Goal: Transaction & Acquisition: Subscribe to service/newsletter

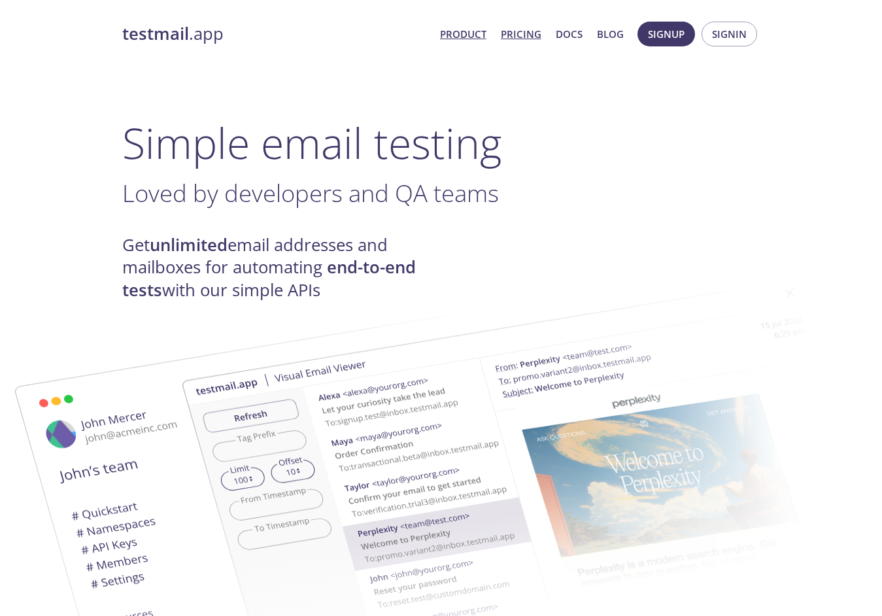
click at [513, 32] on link "Pricing" at bounding box center [521, 34] width 41 height 17
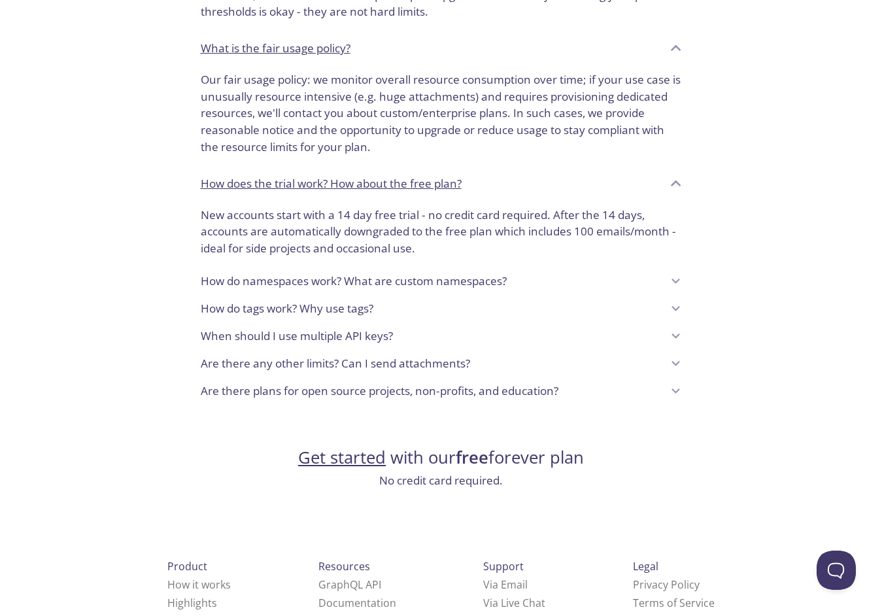
scroll to position [943, 0]
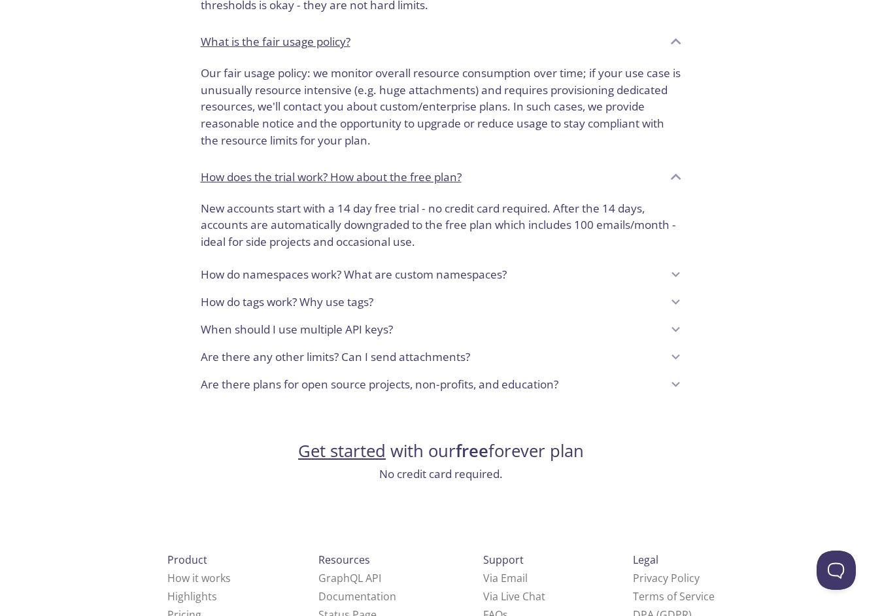
click at [347, 450] on link "Get started" at bounding box center [342, 451] width 88 height 23
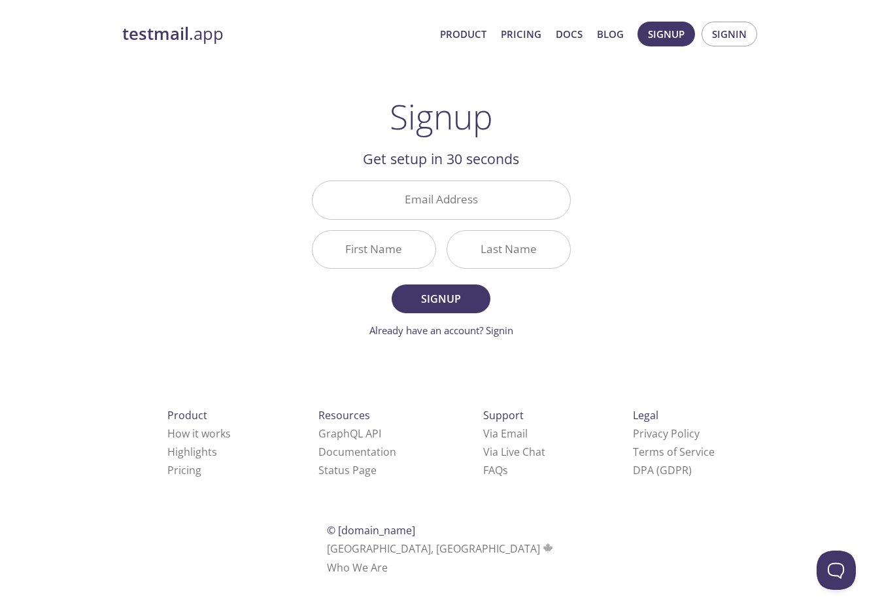
click at [519, 164] on h2 "Get setup in 30 seconds" at bounding box center [441, 159] width 259 height 22
click at [473, 196] on input "Email Address" at bounding box center [442, 199] width 258 height 37
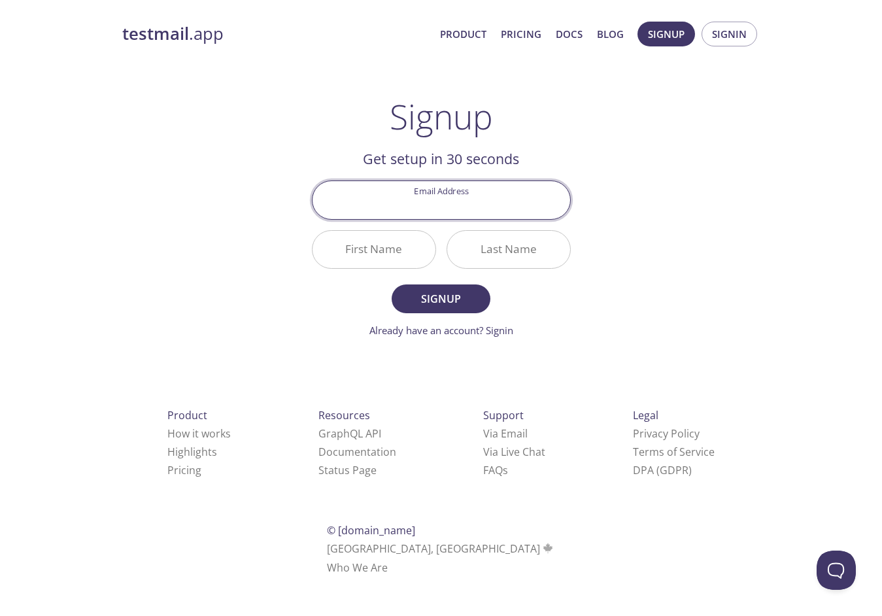
type input "[EMAIL_ADDRESS][DOMAIN_NAME]"
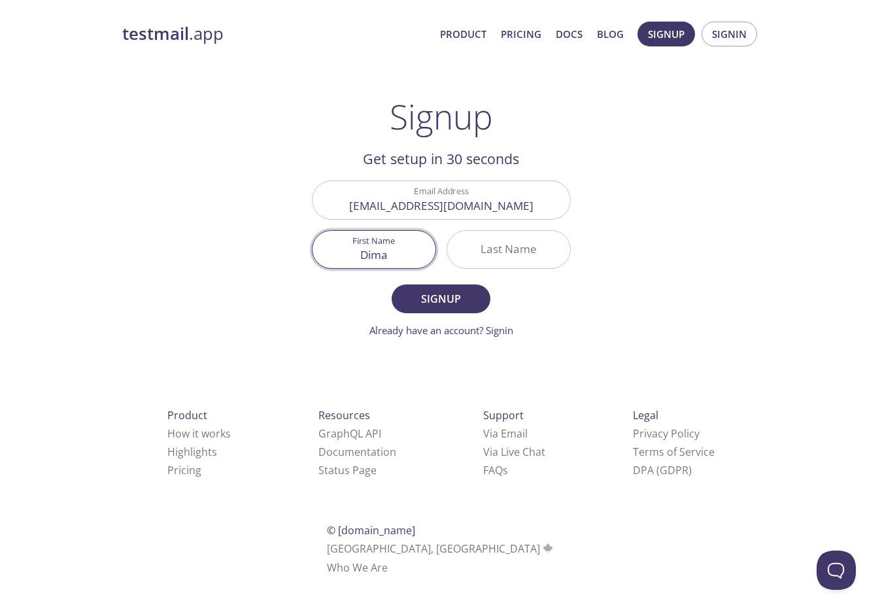
type input "Dima"
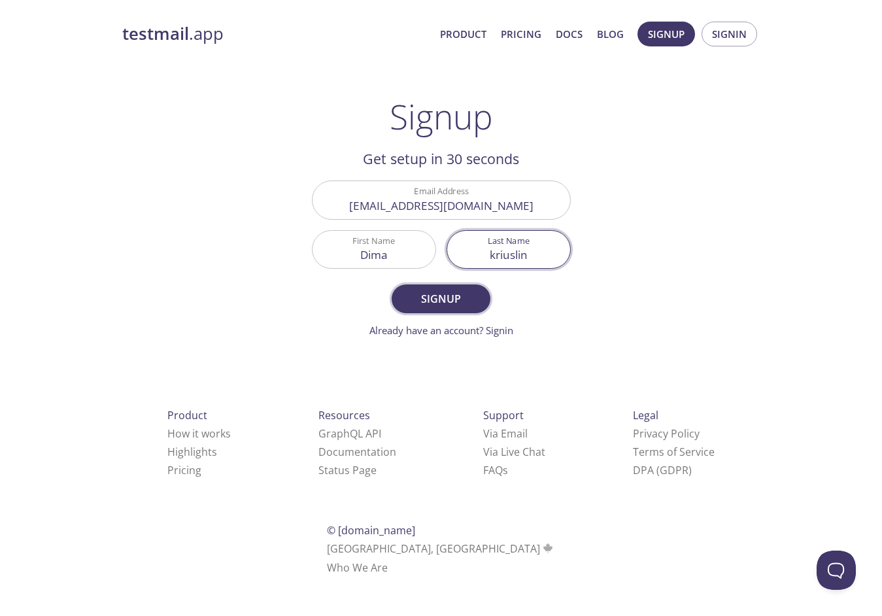
type input "kriuslin"
click at [459, 307] on span "Signup" at bounding box center [440, 299] width 69 height 18
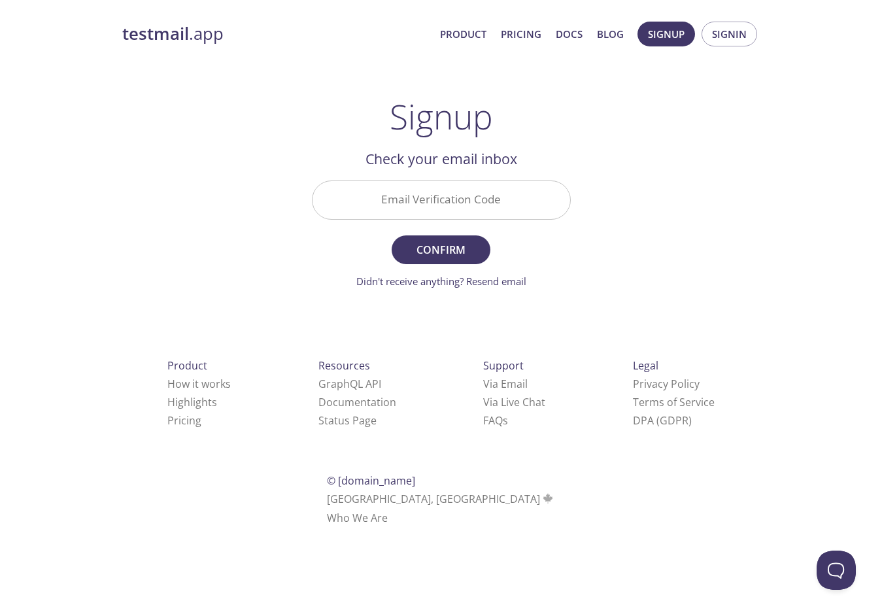
click at [495, 181] on input "Email Verification Code" at bounding box center [442, 199] width 258 height 37
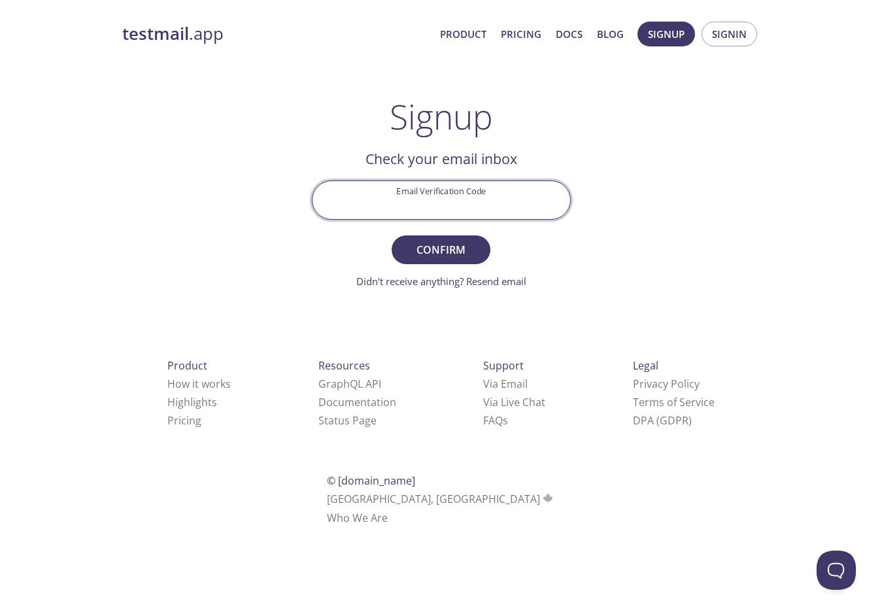
paste input "TMSC17P"
type input "TMSC17P"
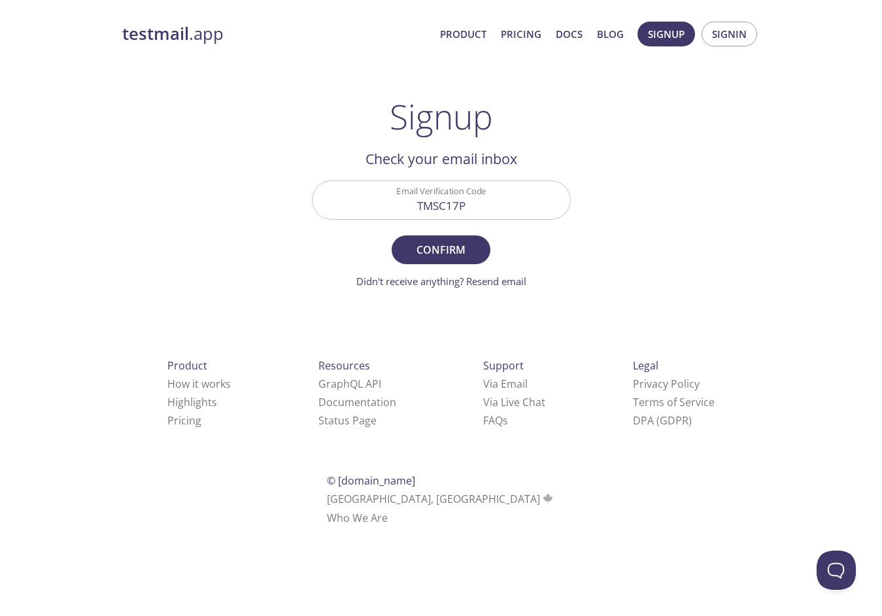
click at [478, 227] on form "Email Verification Code TMSC17P Confirm Didn't receive anything? Resend email" at bounding box center [441, 235] width 259 height 108
click at [439, 234] on form "Email Verification Code TMSC17P Confirm Didn't receive anything? Resend email" at bounding box center [441, 235] width 259 height 108
click at [432, 239] on button "Confirm" at bounding box center [441, 249] width 98 height 29
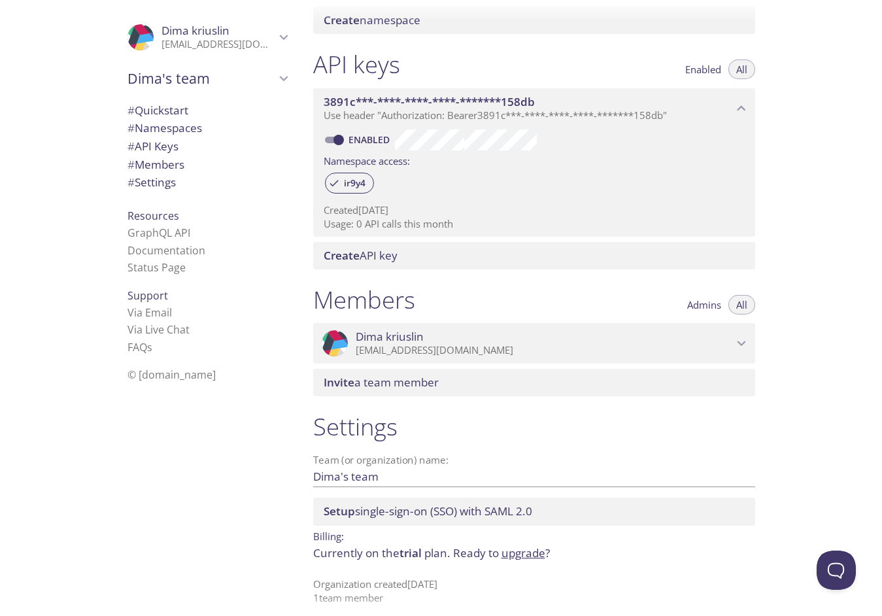
scroll to position [303, 0]
click at [172, 372] on span "© [DOMAIN_NAME]" at bounding box center [172, 375] width 88 height 14
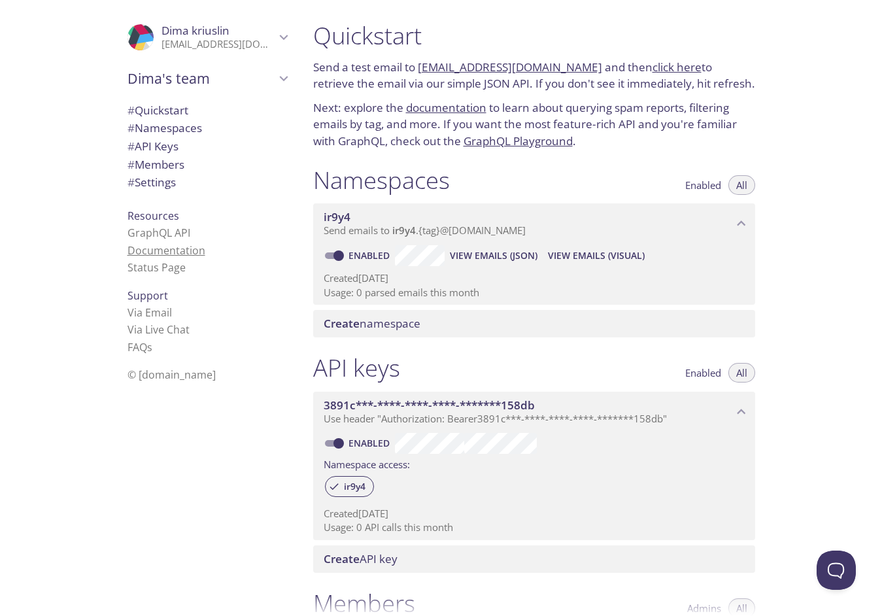
click at [177, 243] on link "Documentation" at bounding box center [167, 250] width 78 height 14
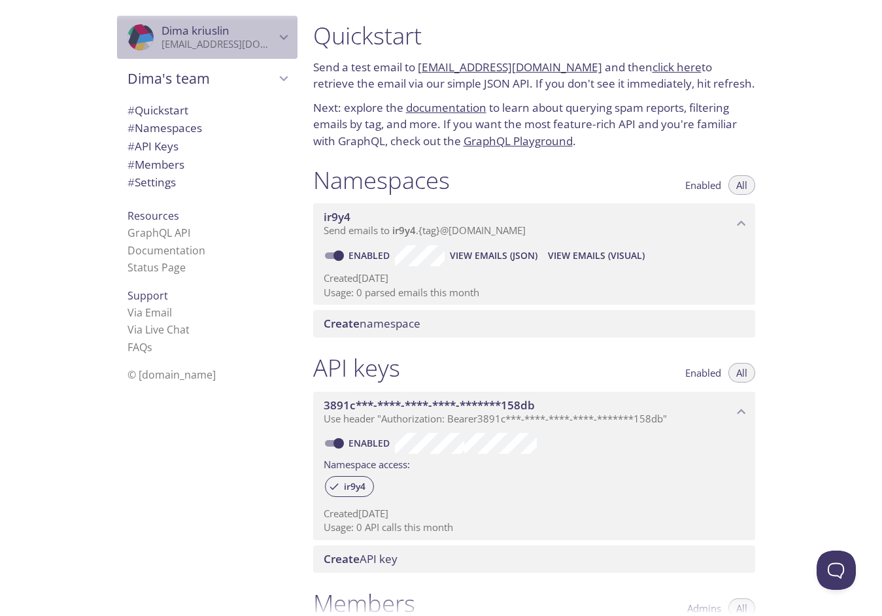
click at [188, 39] on p "[EMAIL_ADDRESS][DOMAIN_NAME]" at bounding box center [219, 44] width 114 height 13
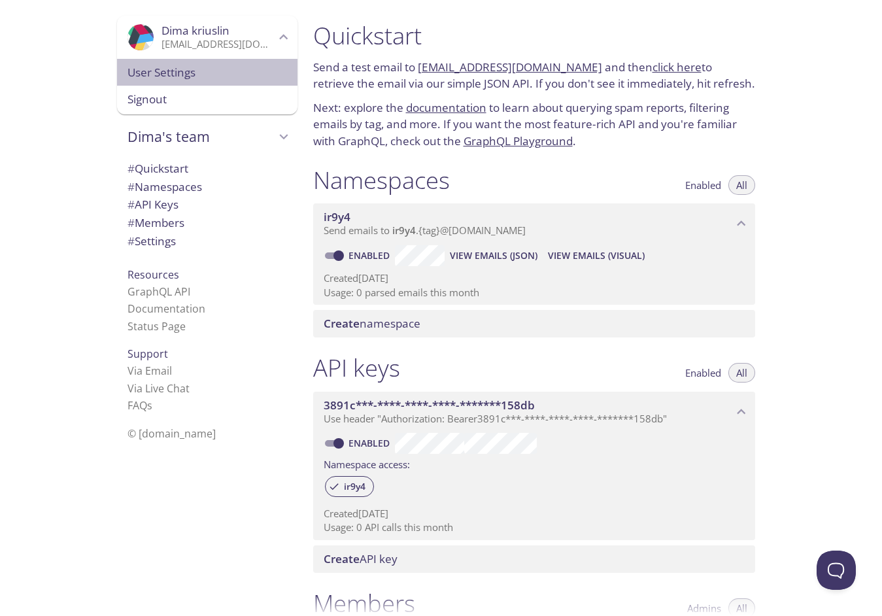
click at [154, 71] on span "User Settings" at bounding box center [208, 72] width 160 height 17
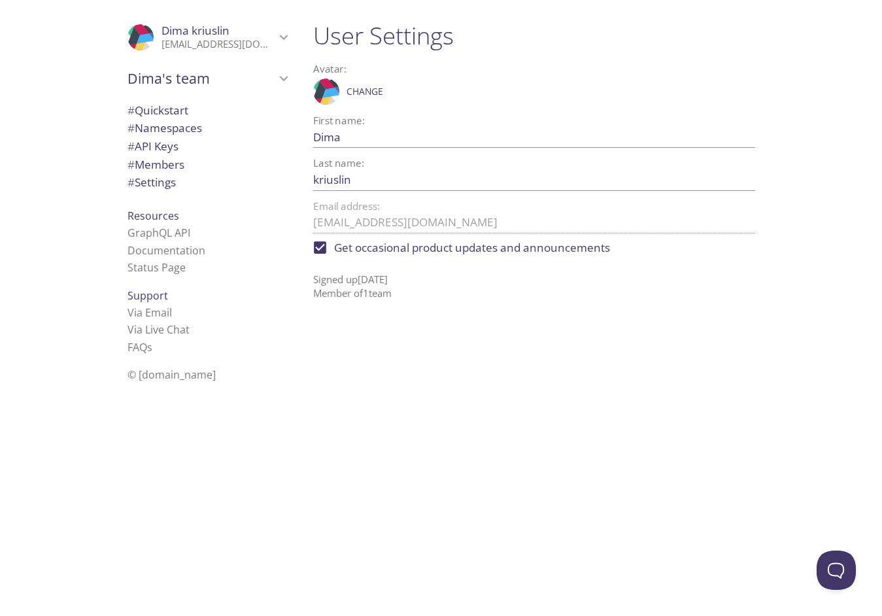
click at [202, 73] on span "Dima's team" at bounding box center [202, 78] width 148 height 18
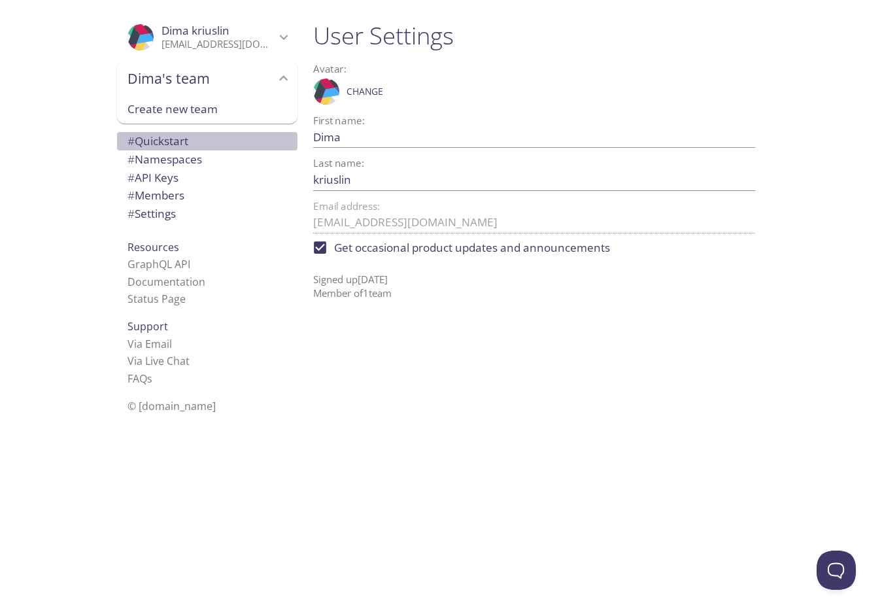
click at [154, 139] on span "# Quickstart" at bounding box center [158, 140] width 61 height 15
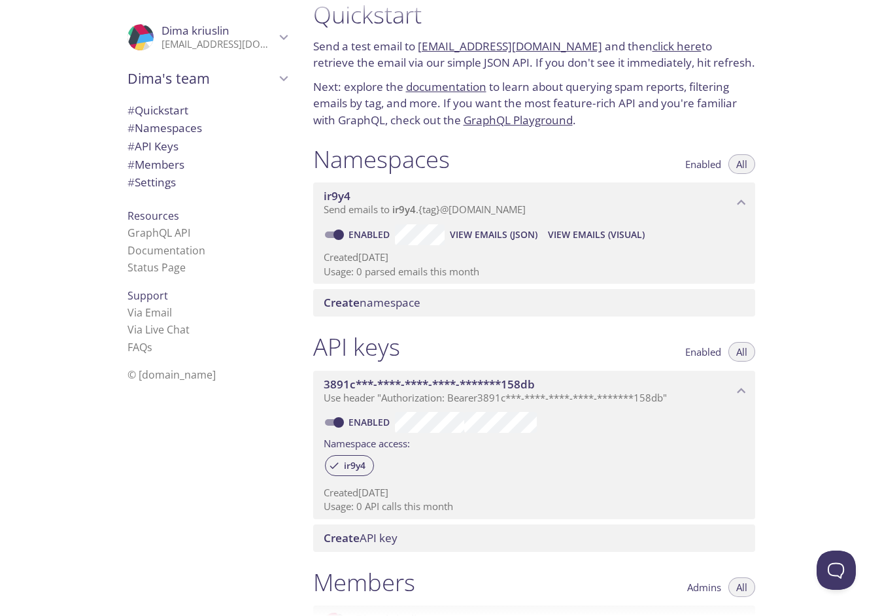
click at [133, 368] on span "© [DOMAIN_NAME]" at bounding box center [172, 375] width 88 height 14
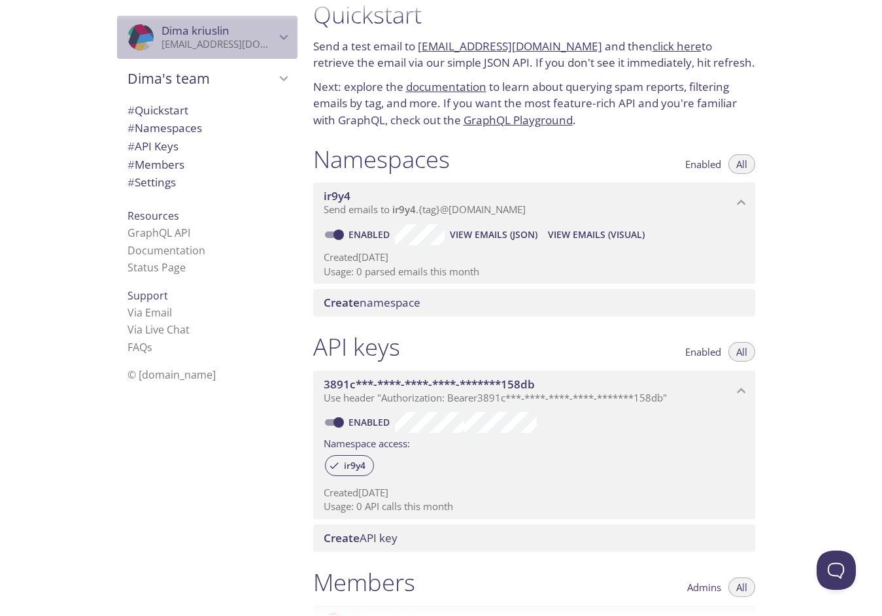
click at [176, 39] on p "[EMAIL_ADDRESS][DOMAIN_NAME]" at bounding box center [219, 44] width 114 height 13
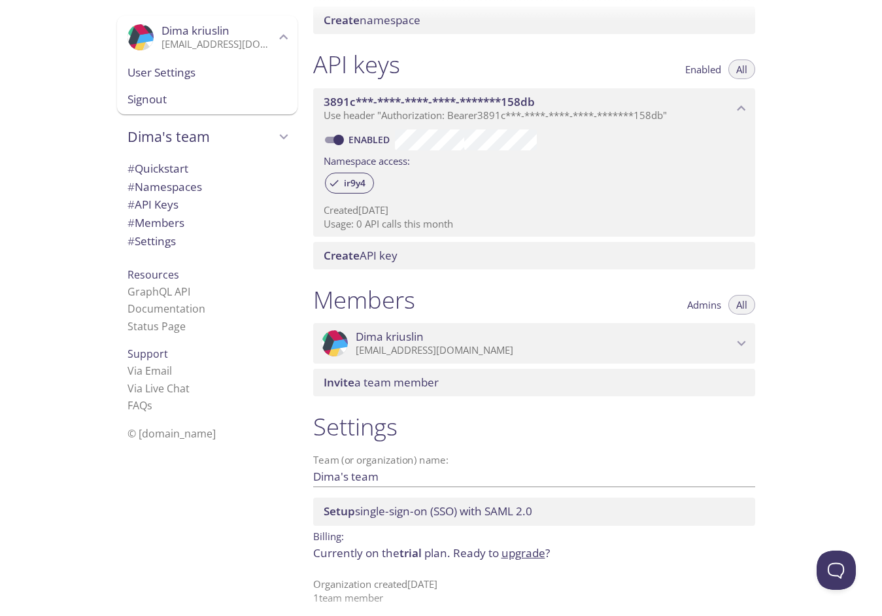
scroll to position [303, 0]
click at [541, 546] on link "upgrade" at bounding box center [524, 553] width 44 height 15
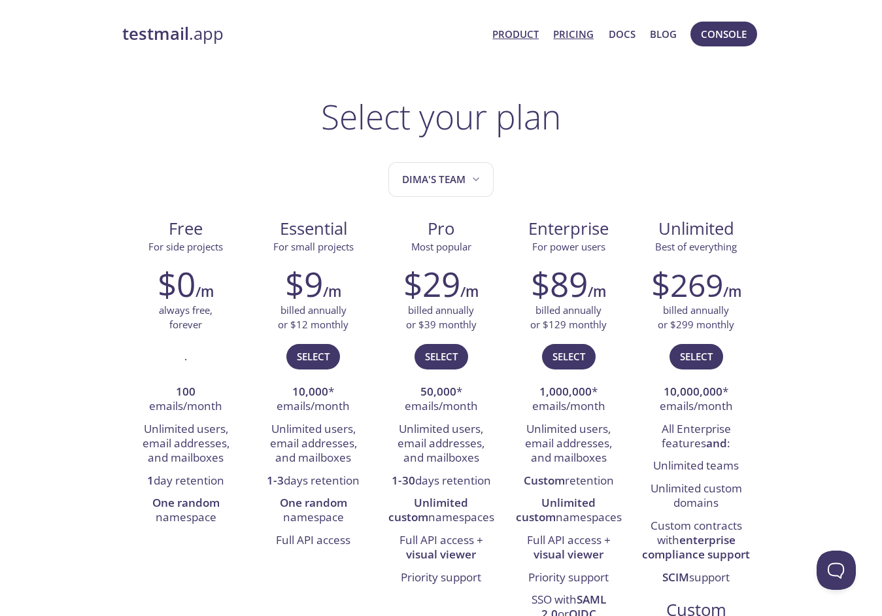
click at [534, 35] on link "Product" at bounding box center [516, 34] width 46 height 17
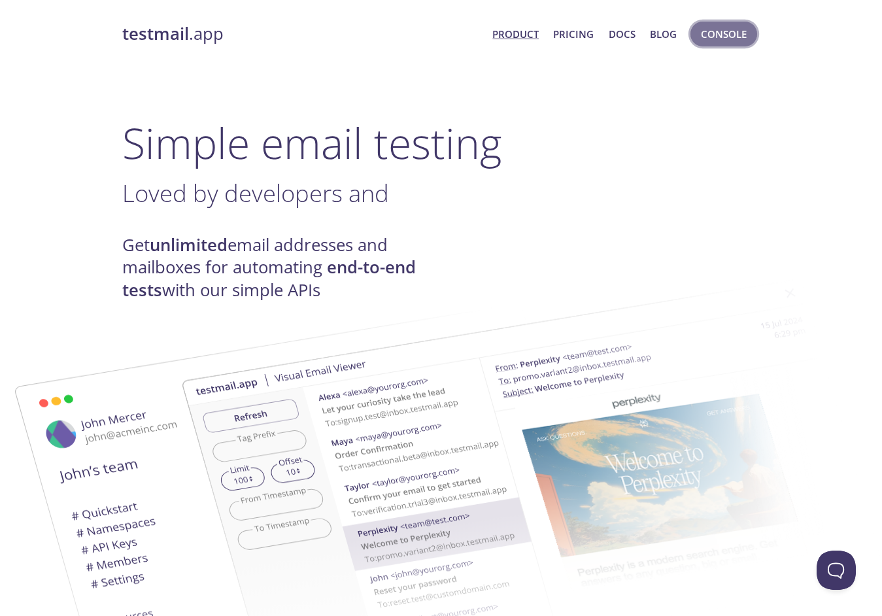
click at [715, 38] on span "Console" at bounding box center [724, 34] width 46 height 17
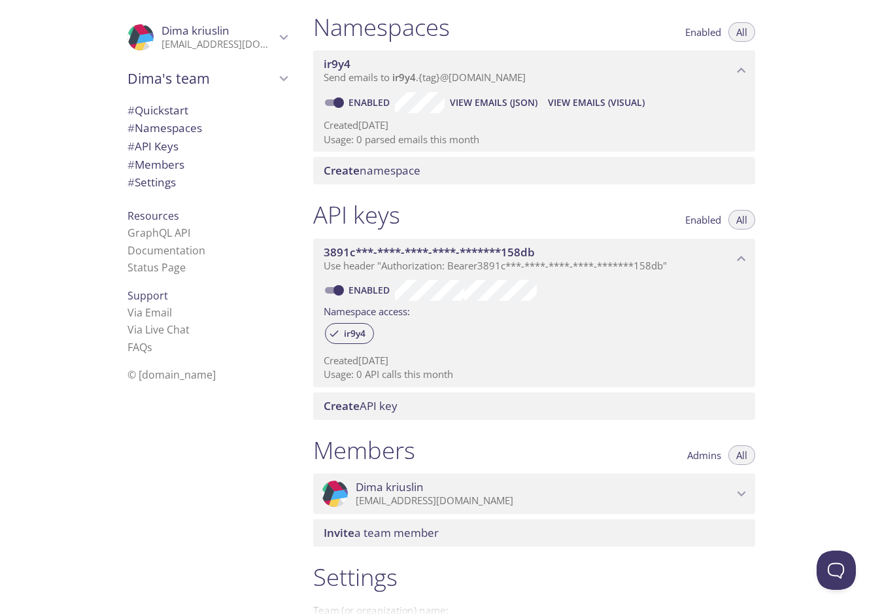
scroll to position [147, 0]
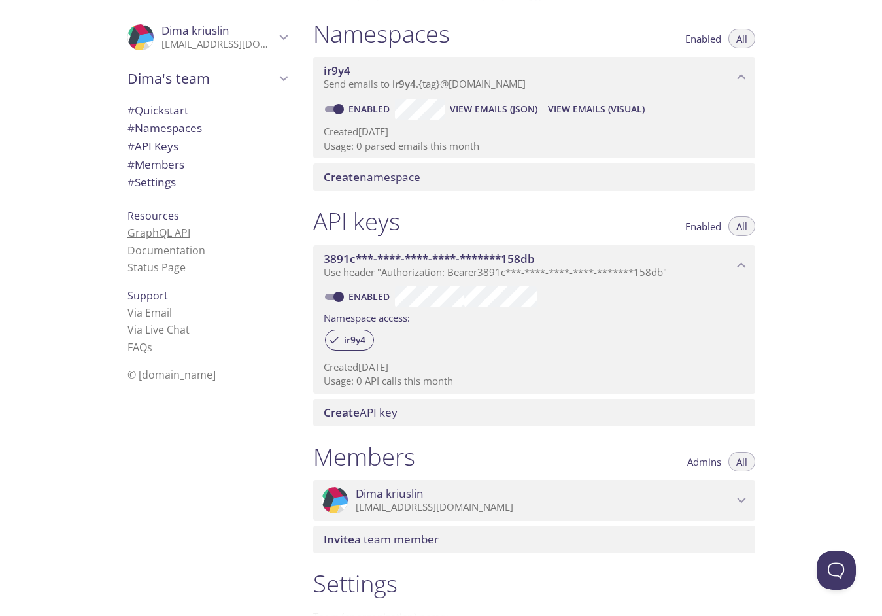
click at [167, 235] on link "GraphQL API" at bounding box center [159, 233] width 63 height 14
click at [177, 245] on link "Documentation" at bounding box center [167, 250] width 78 height 14
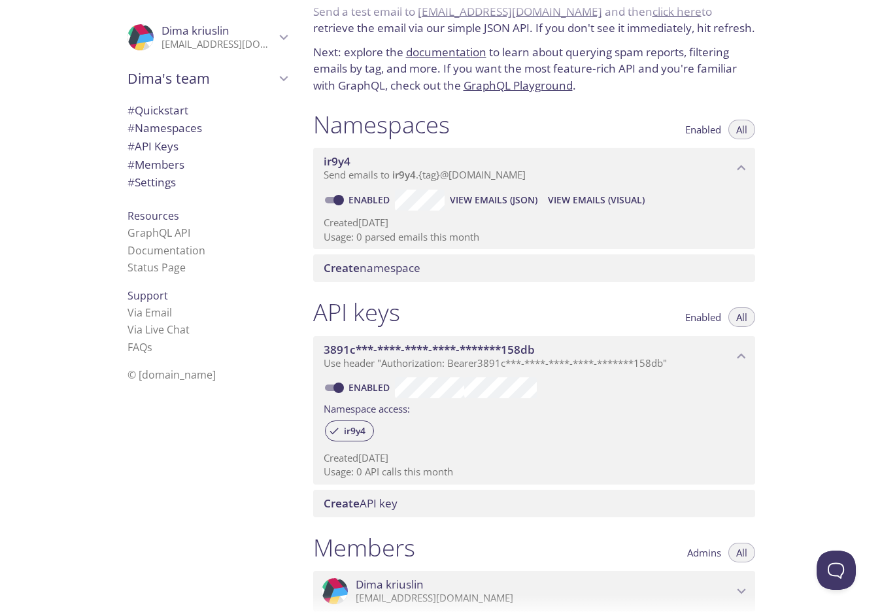
scroll to position [53, 0]
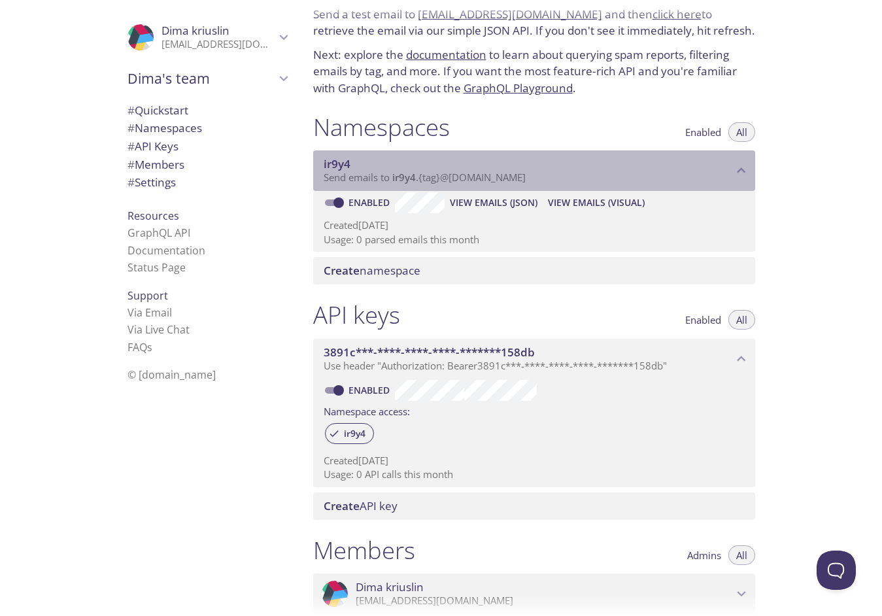
click at [566, 165] on span "ir9y4" at bounding box center [528, 164] width 409 height 14
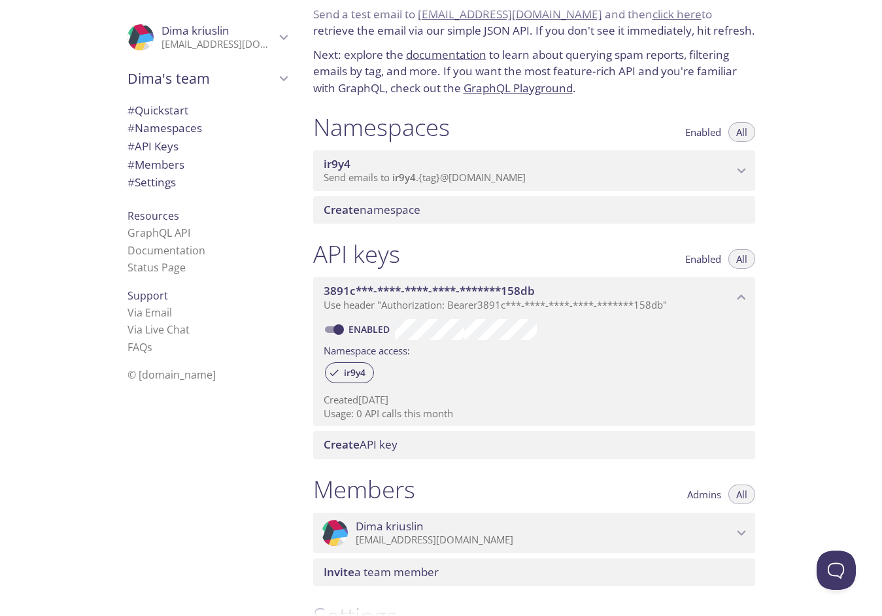
click at [566, 165] on span "ir9y4" at bounding box center [528, 164] width 409 height 14
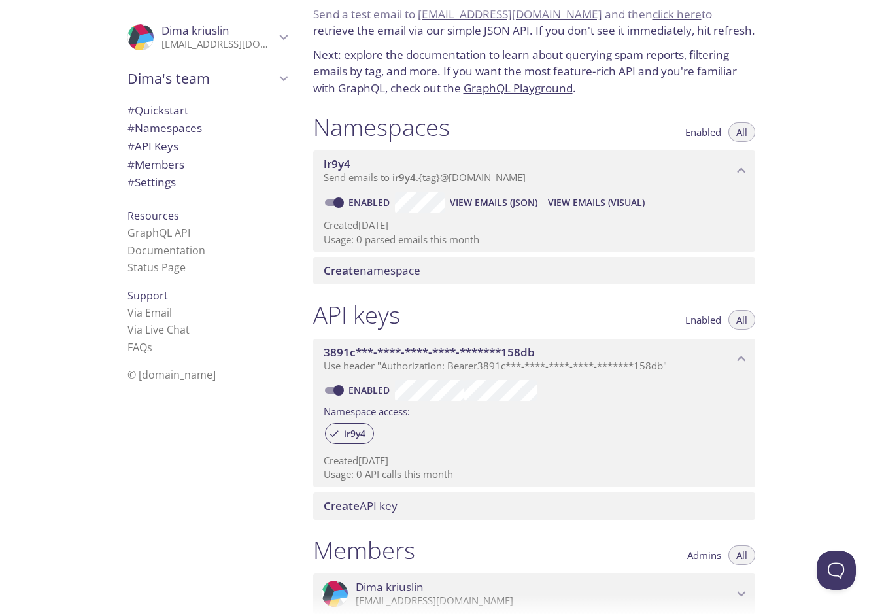
click at [410, 175] on span "ir9y4" at bounding box center [404, 177] width 24 height 13
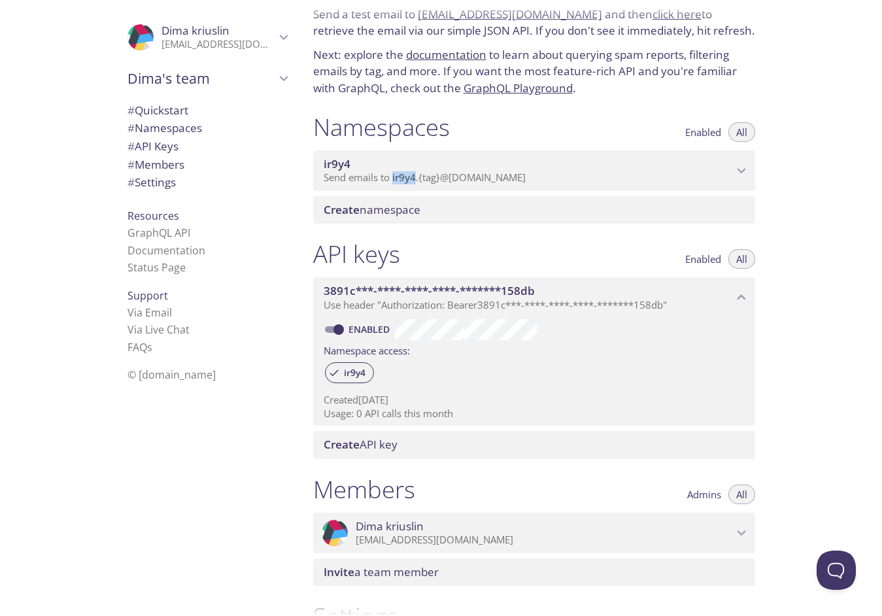
click at [410, 175] on span "ir9y4" at bounding box center [404, 177] width 24 height 13
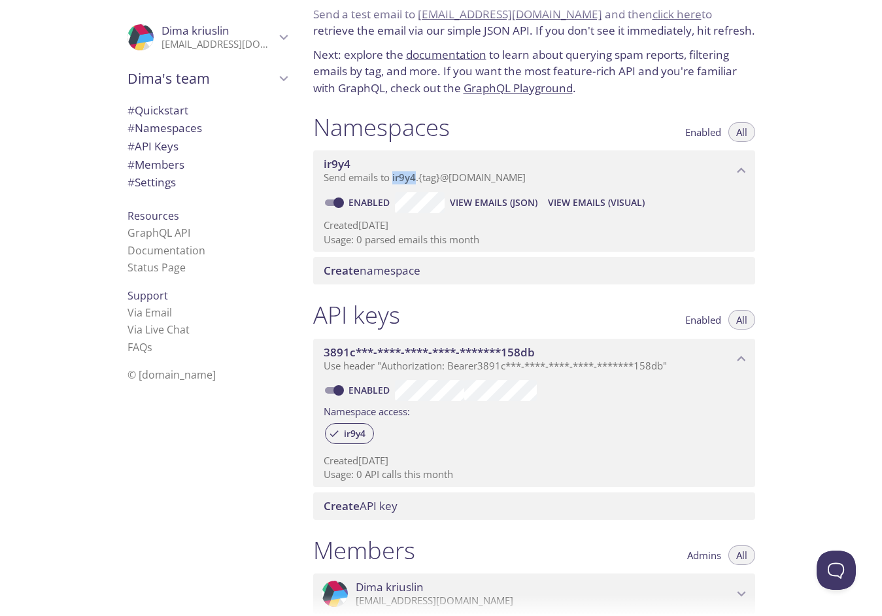
copy span "ir9y4"
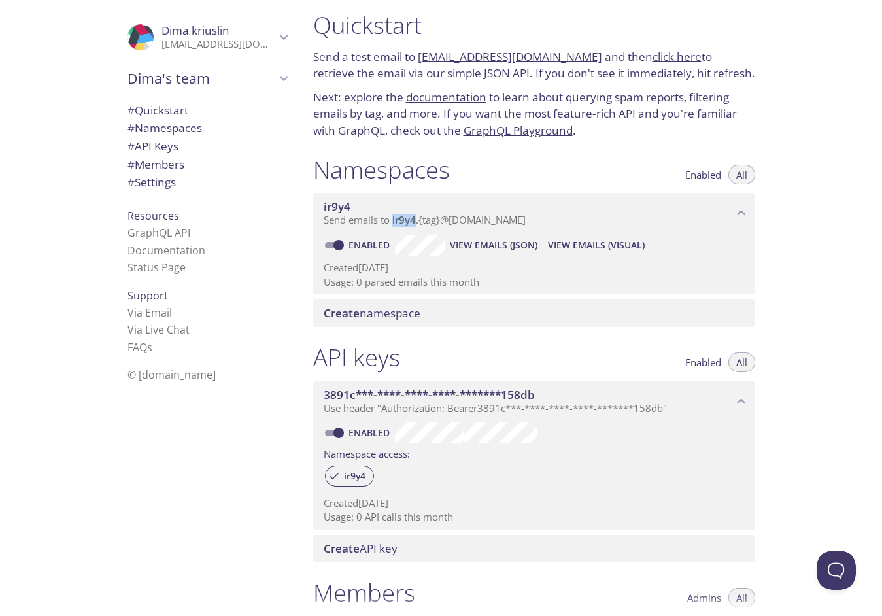
scroll to position [9, 0]
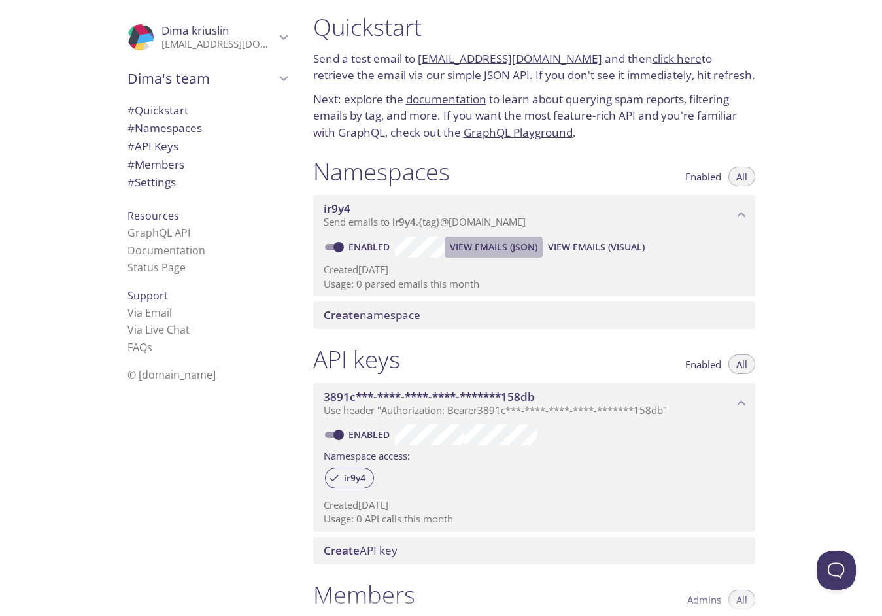
click at [503, 247] on span "View Emails (JSON)" at bounding box center [494, 247] width 88 height 16
click at [593, 237] on button "View Emails (Visual)" at bounding box center [596, 247] width 107 height 21
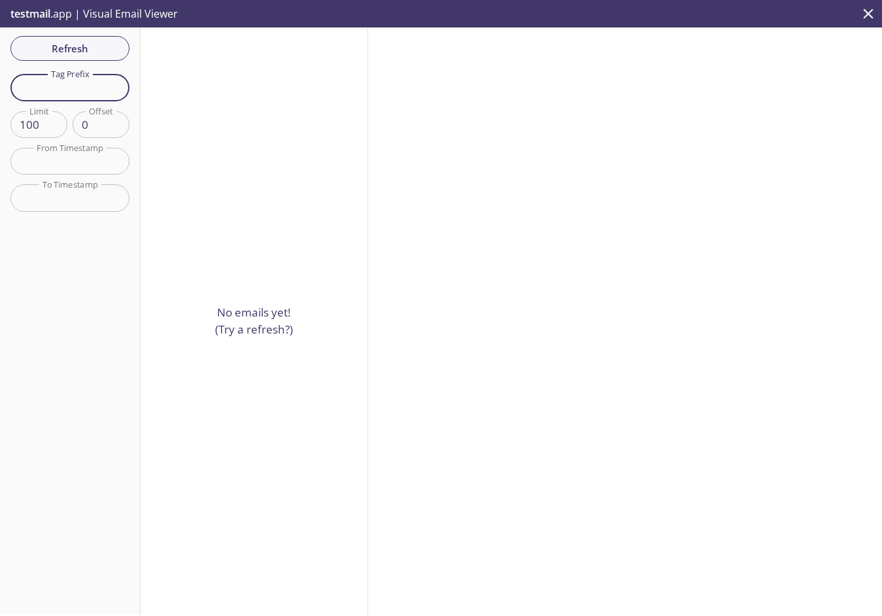
click at [107, 92] on input "text" at bounding box center [69, 87] width 119 height 27
type input "ytfgytgygu"
click at [67, 155] on input "text" at bounding box center [69, 161] width 119 height 27
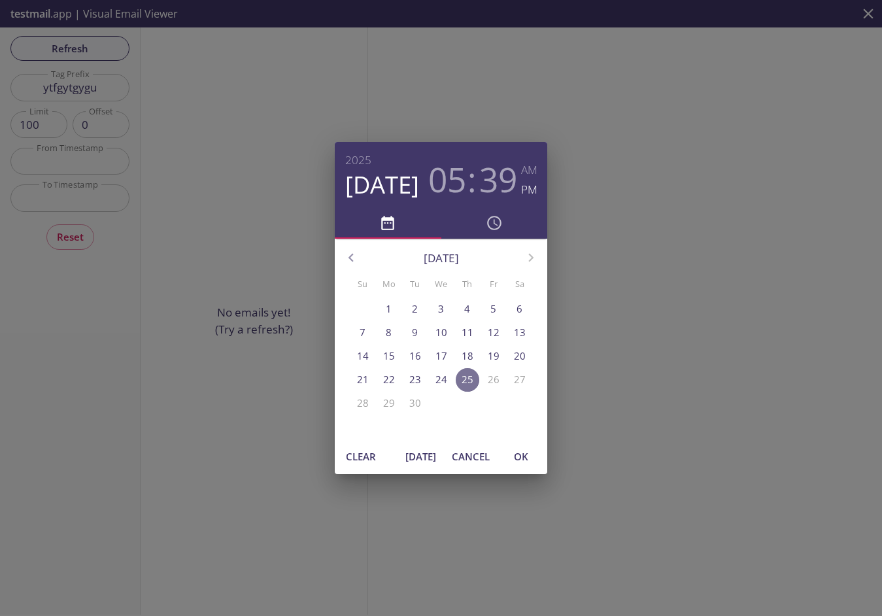
click at [474, 381] on span "25" at bounding box center [468, 380] width 24 height 14
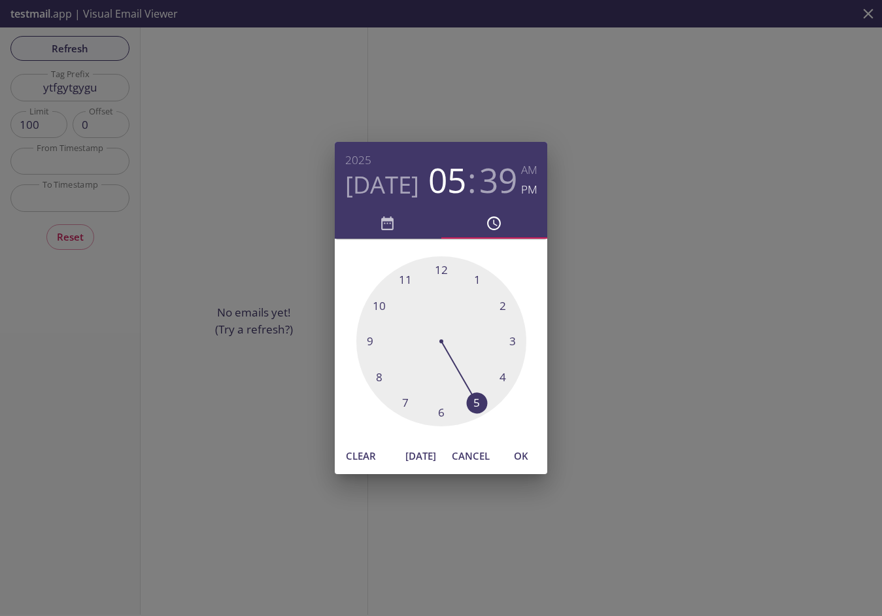
click at [520, 452] on span "OK" at bounding box center [521, 455] width 31 height 17
type input "[DATE] 5:39 pm"
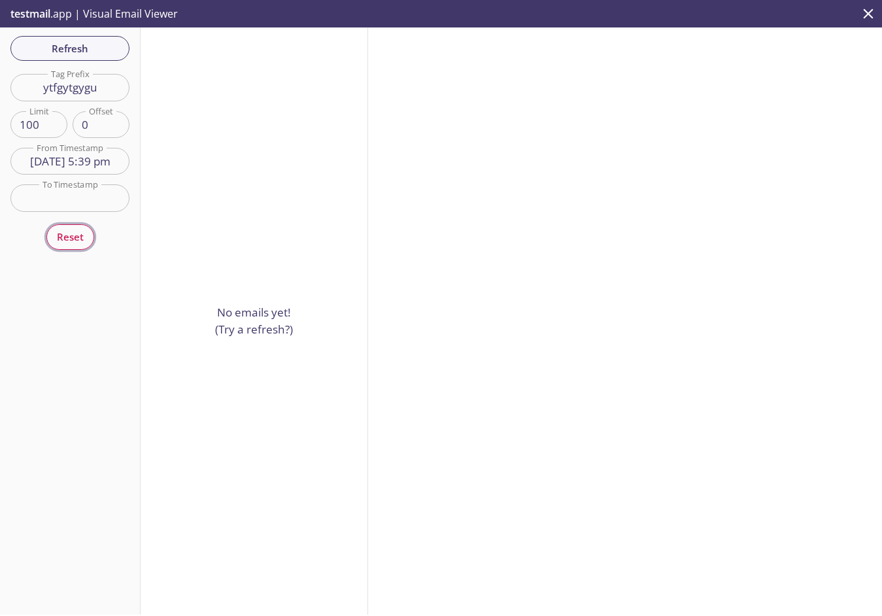
click at [74, 230] on span "Reset" at bounding box center [70, 236] width 27 height 17
click at [866, 21] on icon "close" at bounding box center [868, 13] width 17 height 17
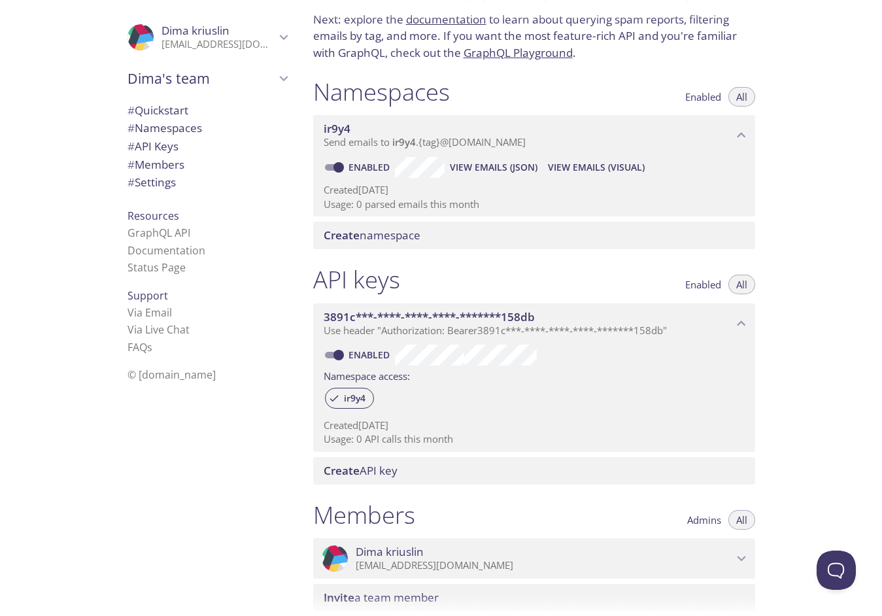
scroll to position [91, 0]
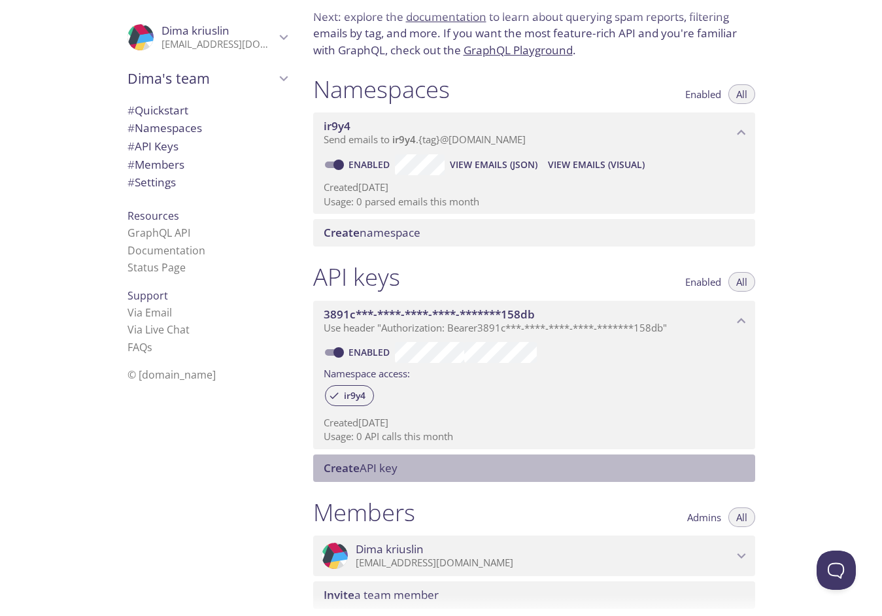
click at [434, 468] on span "Create API key" at bounding box center [537, 468] width 426 height 14
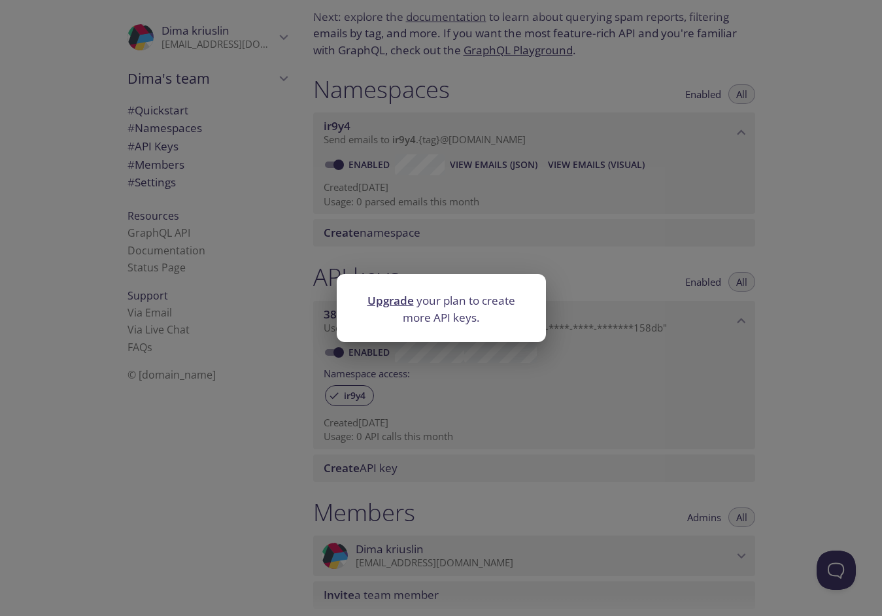
click at [460, 387] on div "Upgrade your plan to create more API keys." at bounding box center [441, 308] width 882 height 616
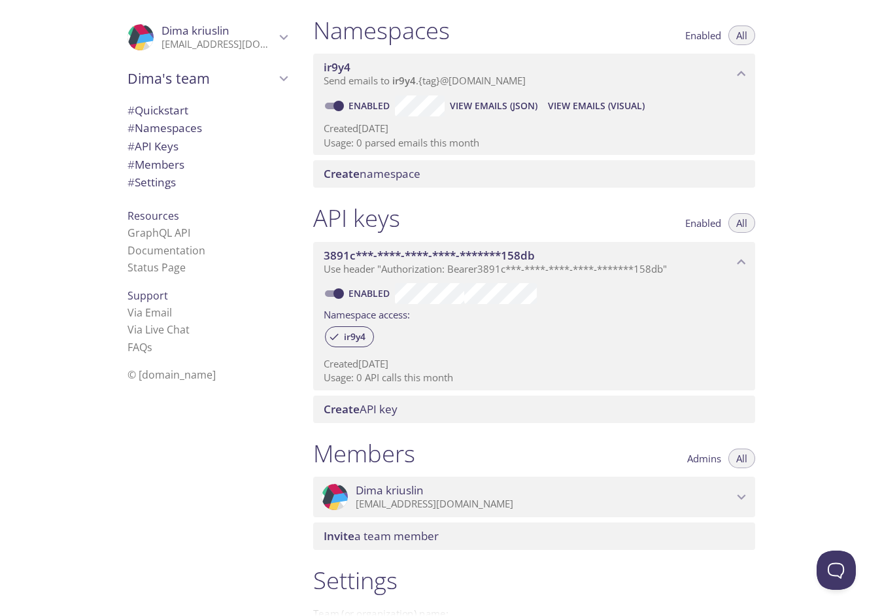
scroll to position [151, 0]
drag, startPoint x: 391, startPoint y: 366, endPoint x: 471, endPoint y: 366, distance: 79.8
click at [471, 370] on p "Usage: 0 API calls this month" at bounding box center [534, 377] width 421 height 14
click at [375, 356] on p "Created [DATE]" at bounding box center [534, 363] width 421 height 14
click at [179, 243] on link "Documentation" at bounding box center [167, 250] width 78 height 14
